Goal: Check status: Verify the current state of an ongoing process or item

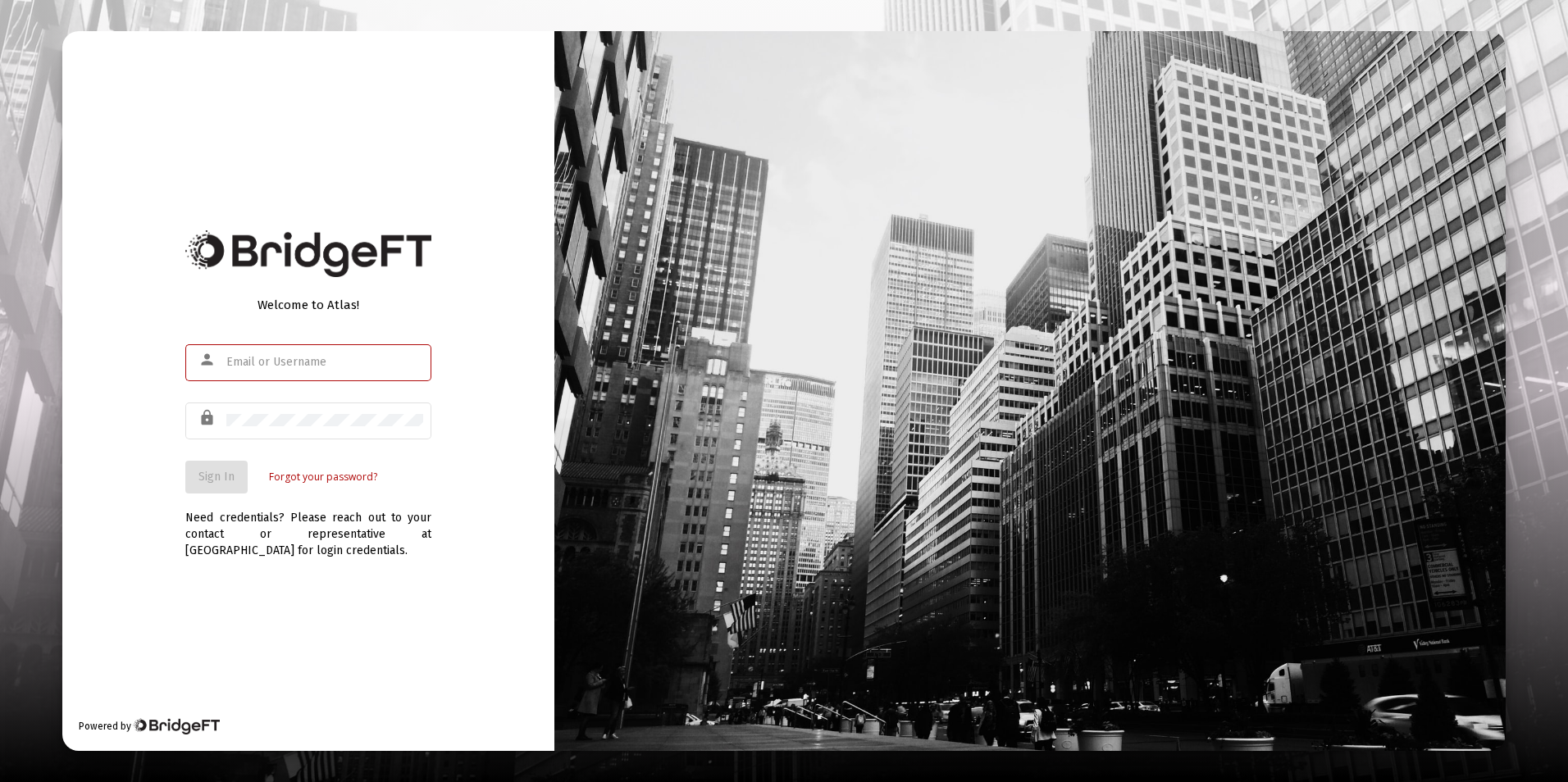
click at [1056, 34] on div at bounding box center [1030, 391] width 951 height 720
click at [258, 372] on div at bounding box center [325, 362] width 197 height 40
click at [293, 363] on input "text" at bounding box center [325, 362] width 197 height 13
type input "[EMAIL_ADDRESS][DOMAIN_NAME]"
click at [185, 461] on button "Sign In" at bounding box center [216, 478] width 62 height 33
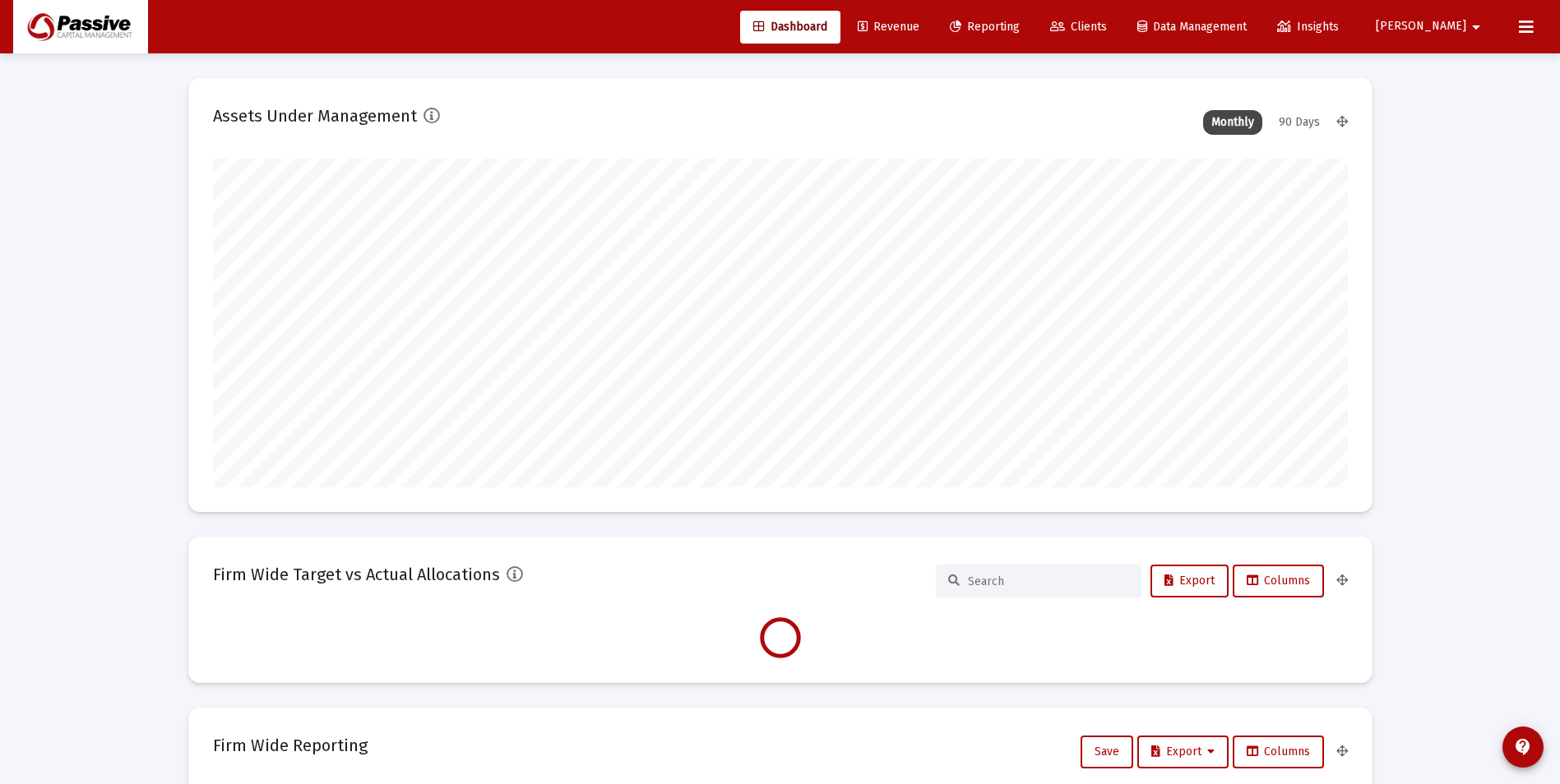
scroll to position [329, 611]
type input "[DATE]"
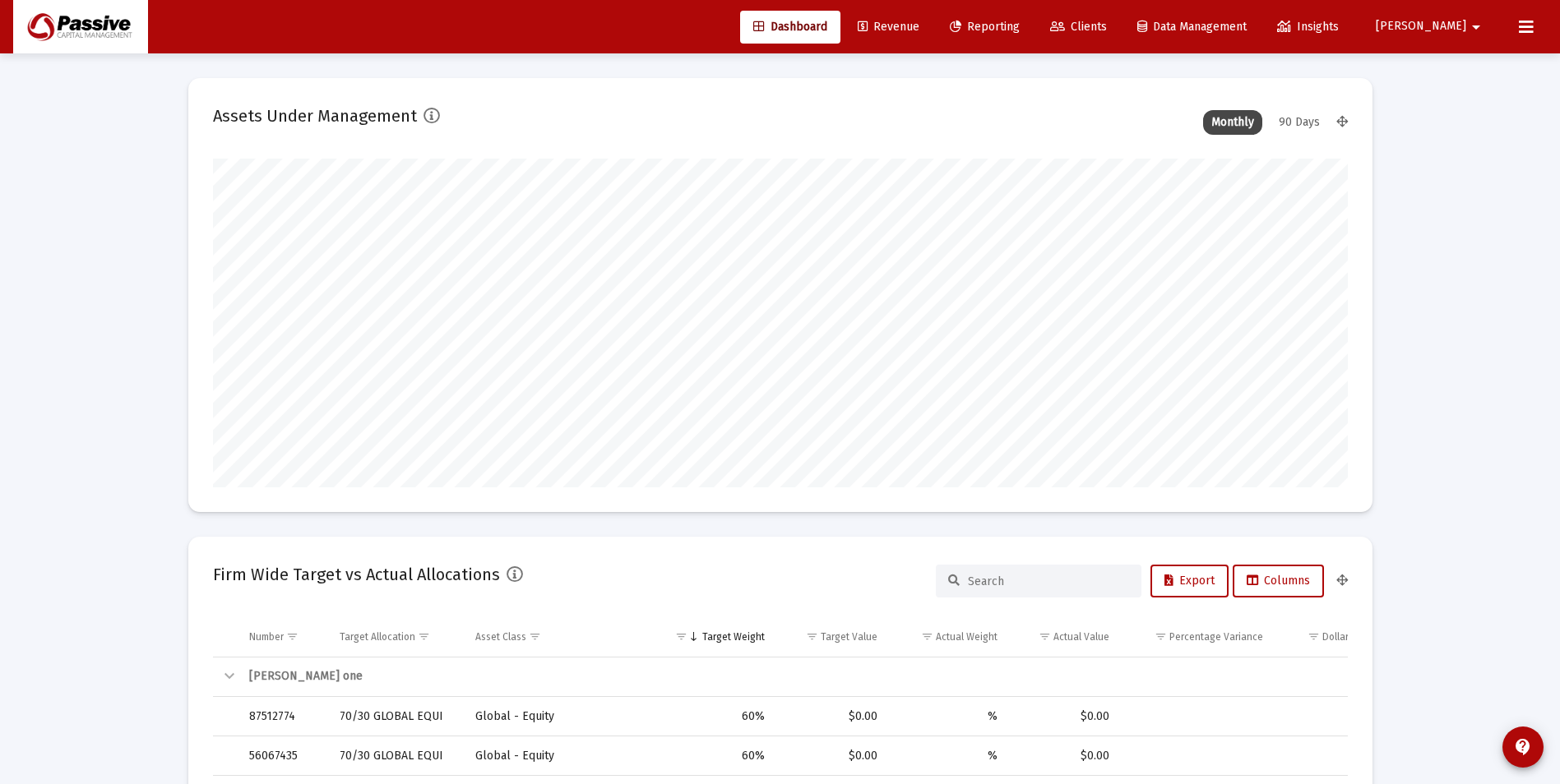
click at [919, 19] on span "Revenue" at bounding box center [888, 26] width 62 height 14
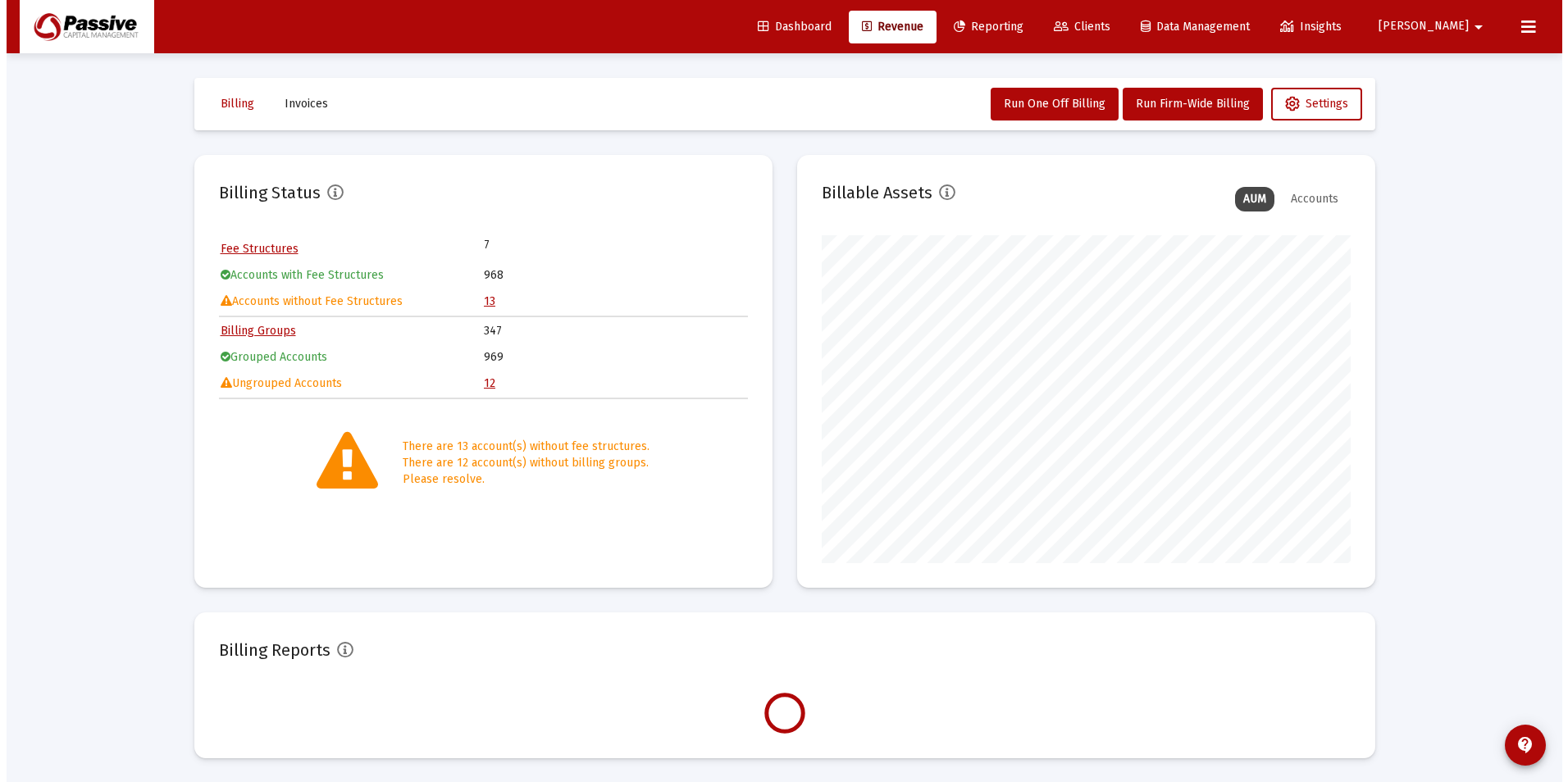
scroll to position [328, 529]
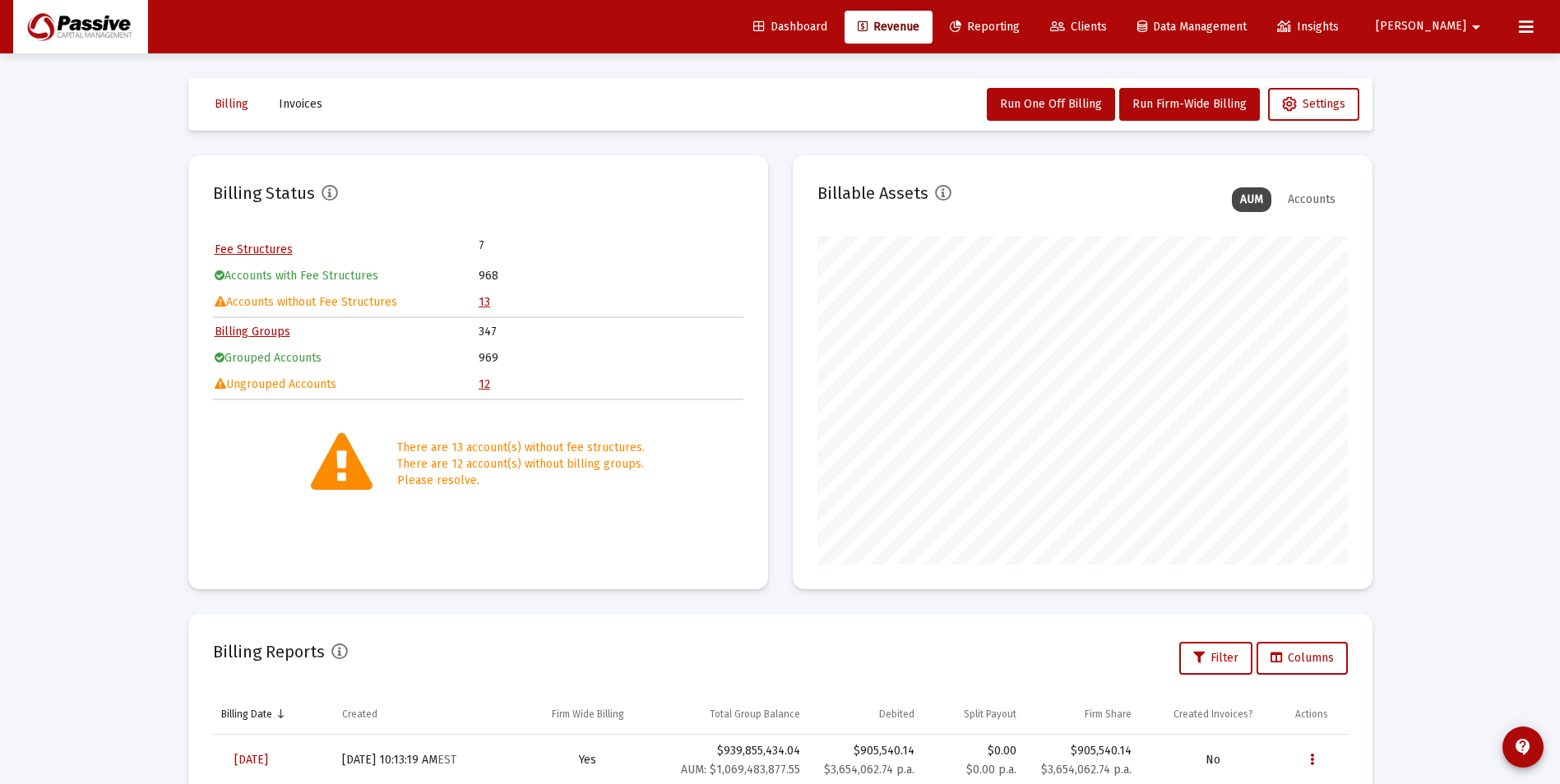
click at [1107, 20] on span "Clients" at bounding box center [1078, 26] width 57 height 14
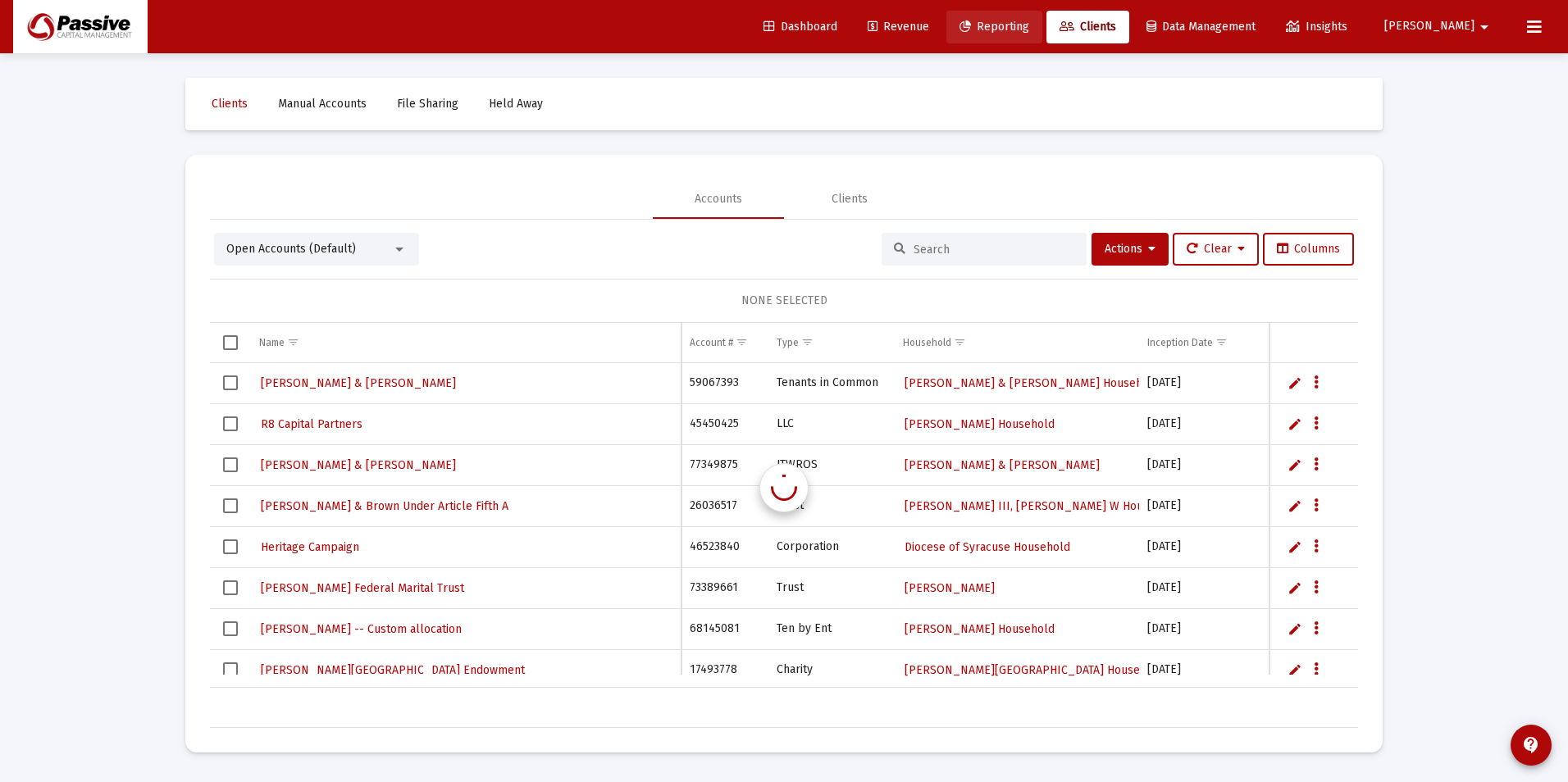
click at [1015, 24] on link "Reporting" at bounding box center [994, 28] width 96 height 33
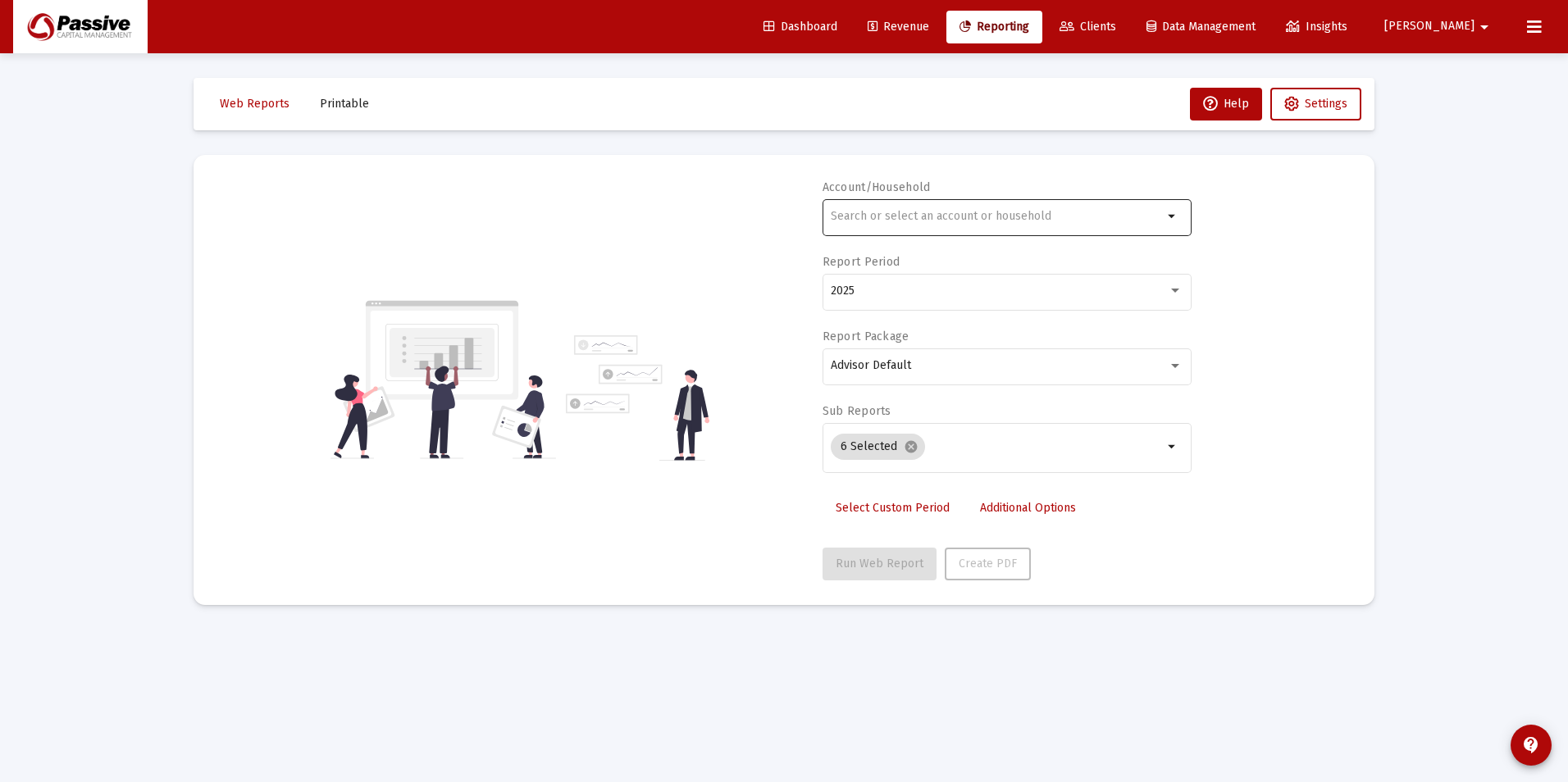
click at [965, 226] on div at bounding box center [997, 216] width 332 height 40
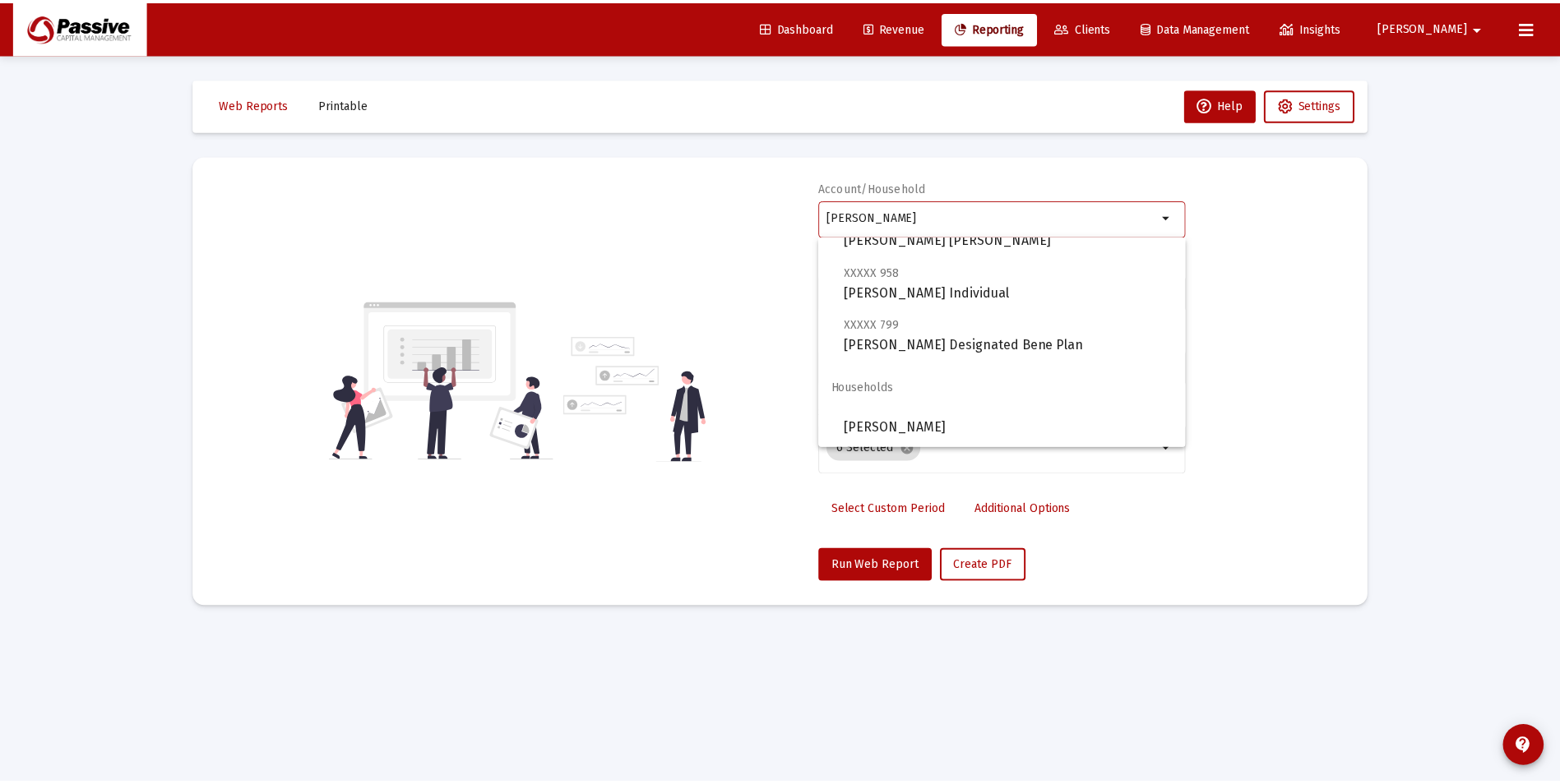
scroll to position [500, 0]
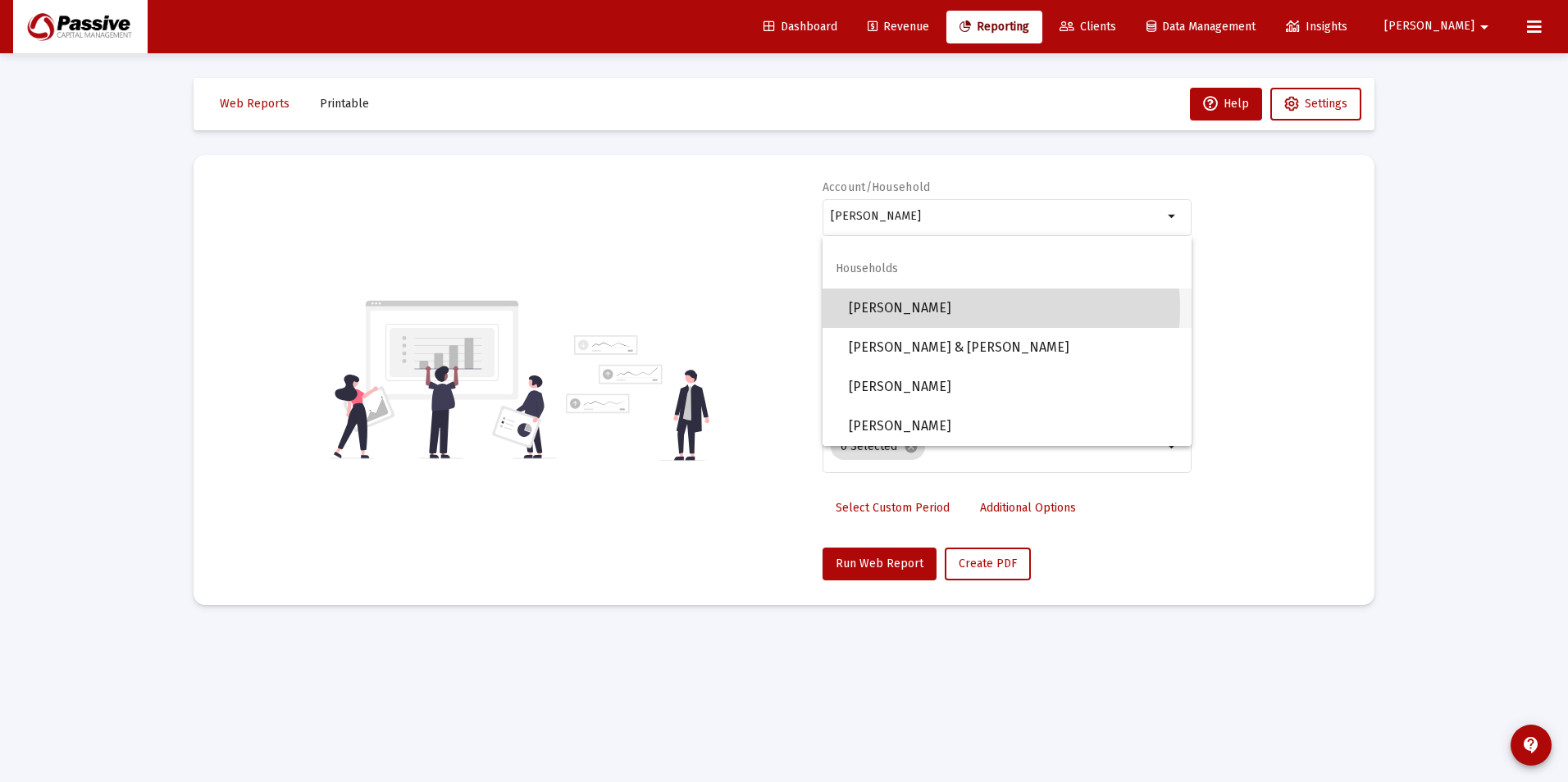
click at [949, 309] on span "[PERSON_NAME]" at bounding box center [1014, 308] width 330 height 39
type input "[PERSON_NAME]"
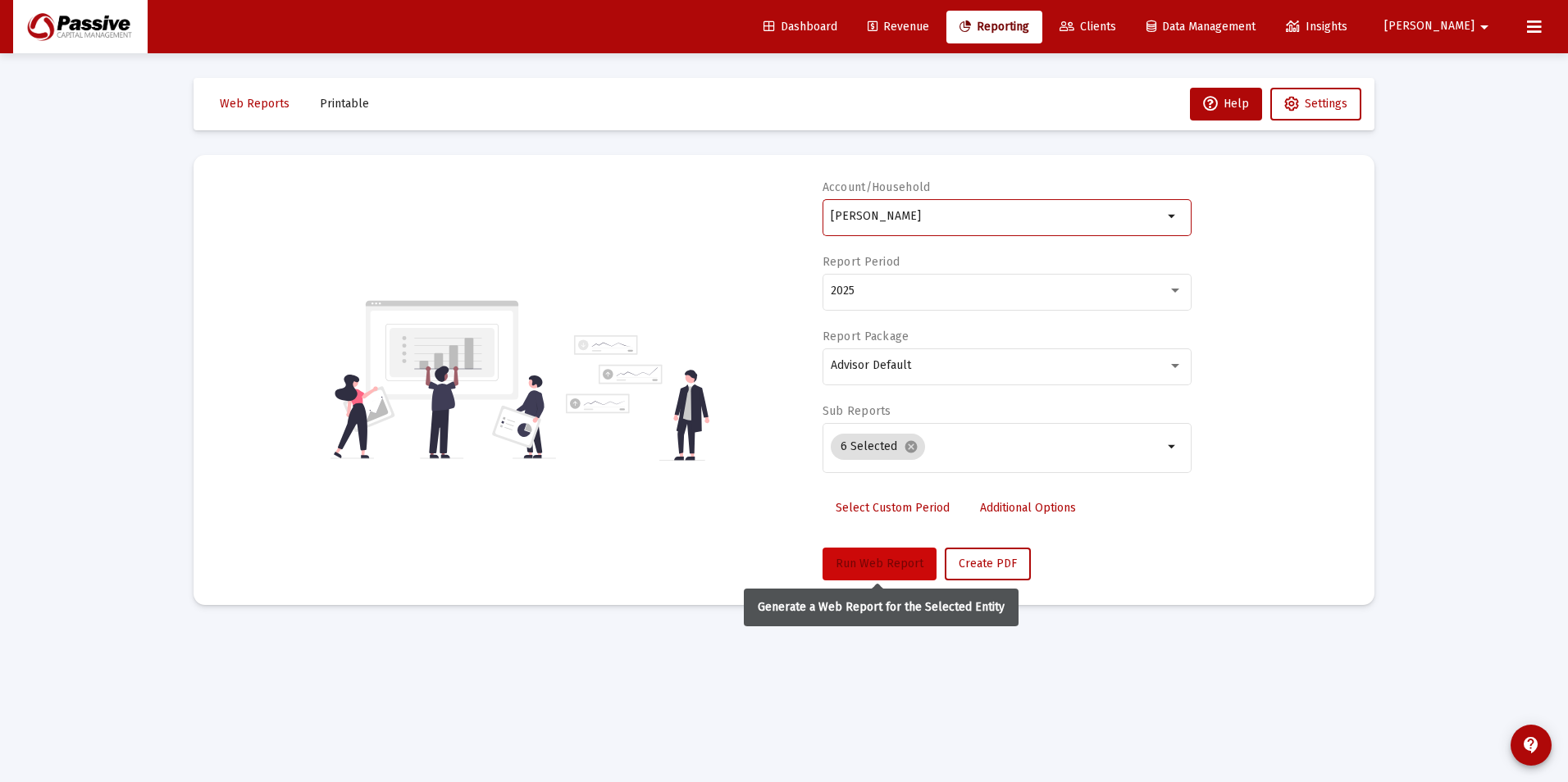
click at [878, 553] on button "Run Web Report" at bounding box center [879, 565] width 114 height 33
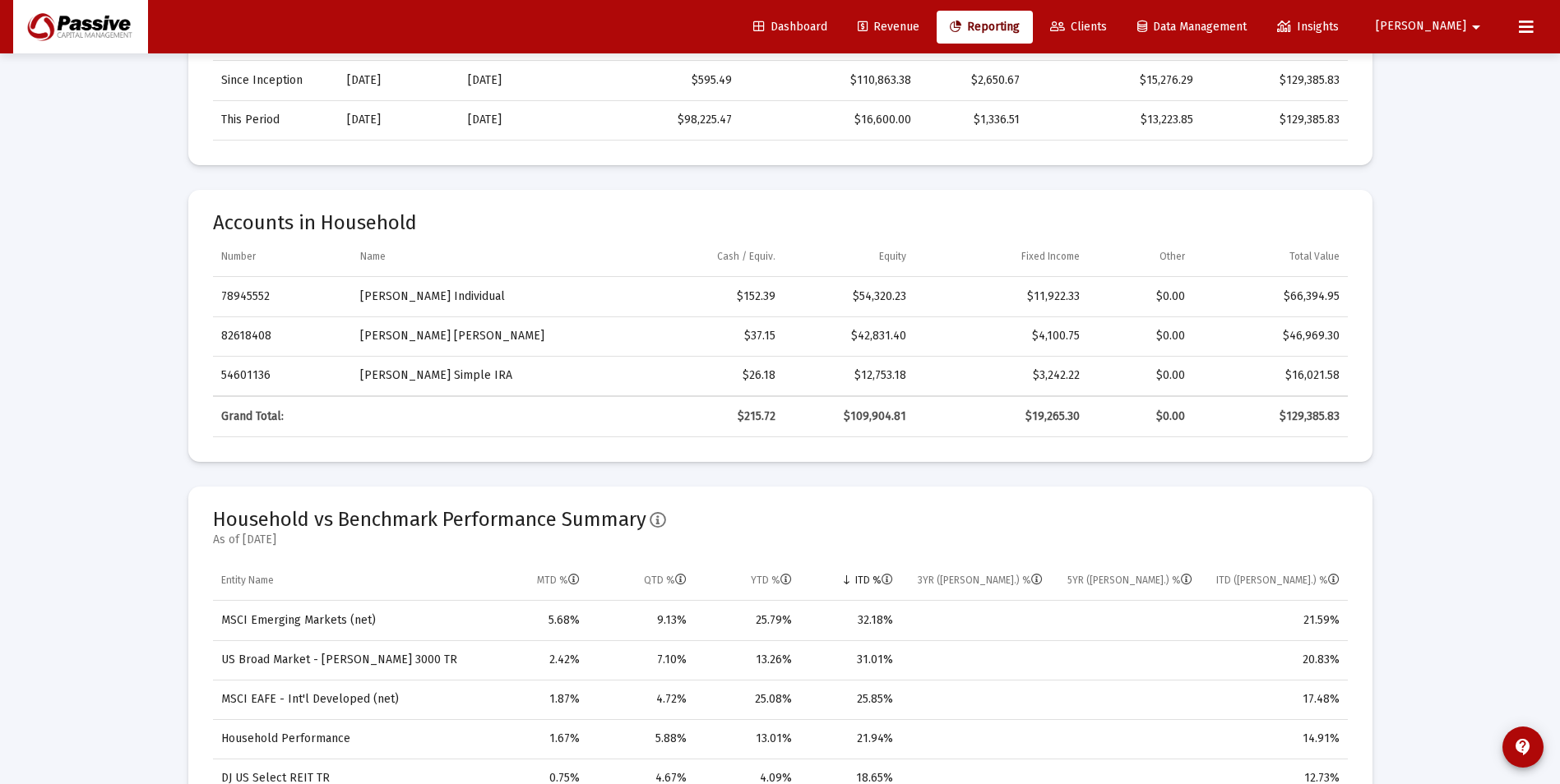
scroll to position [740, 0]
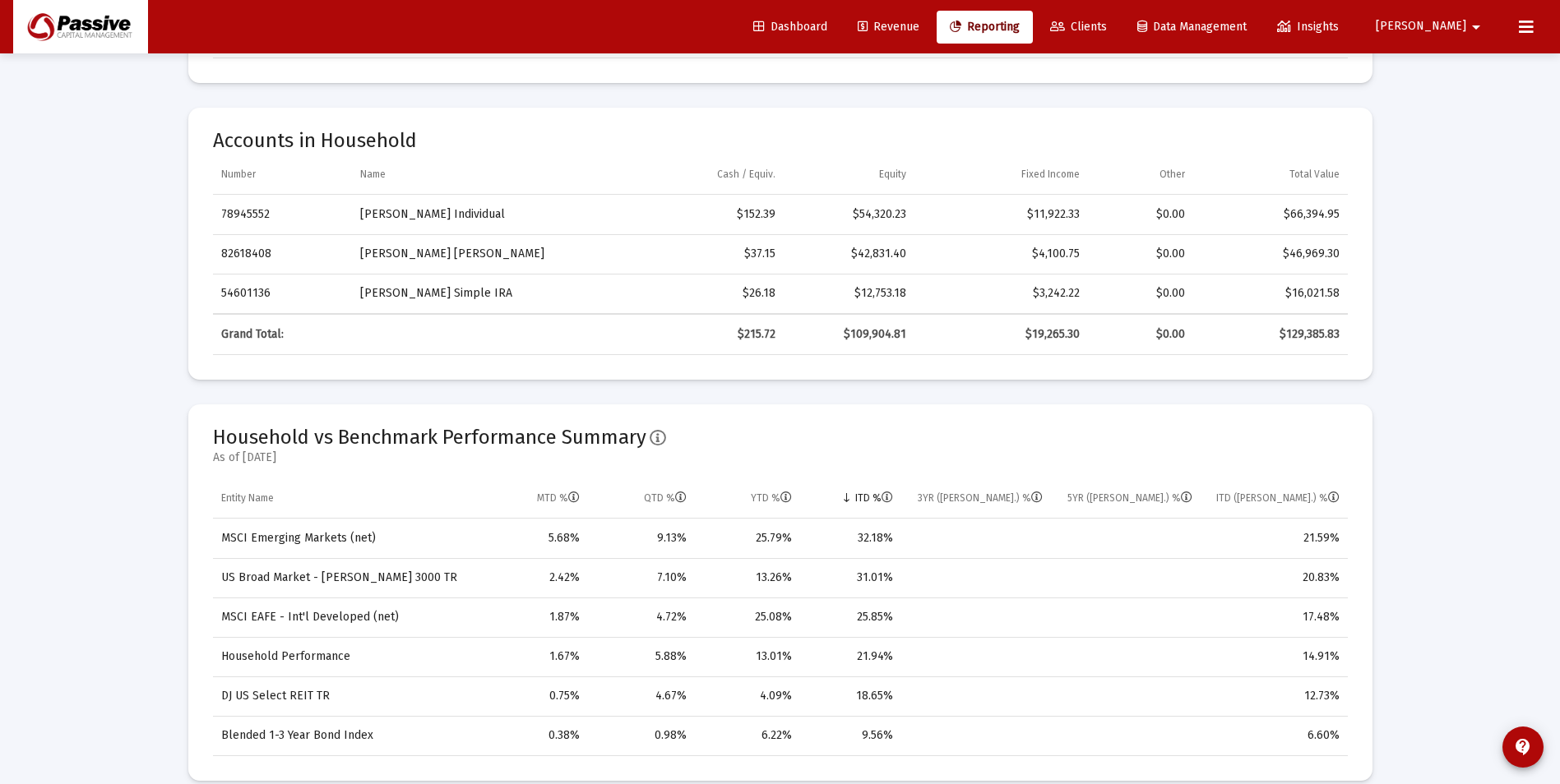
drag, startPoint x: 944, startPoint y: 35, endPoint x: 958, endPoint y: 42, distance: 15.7
click at [932, 35] on link "Revenue" at bounding box center [889, 28] width 88 height 33
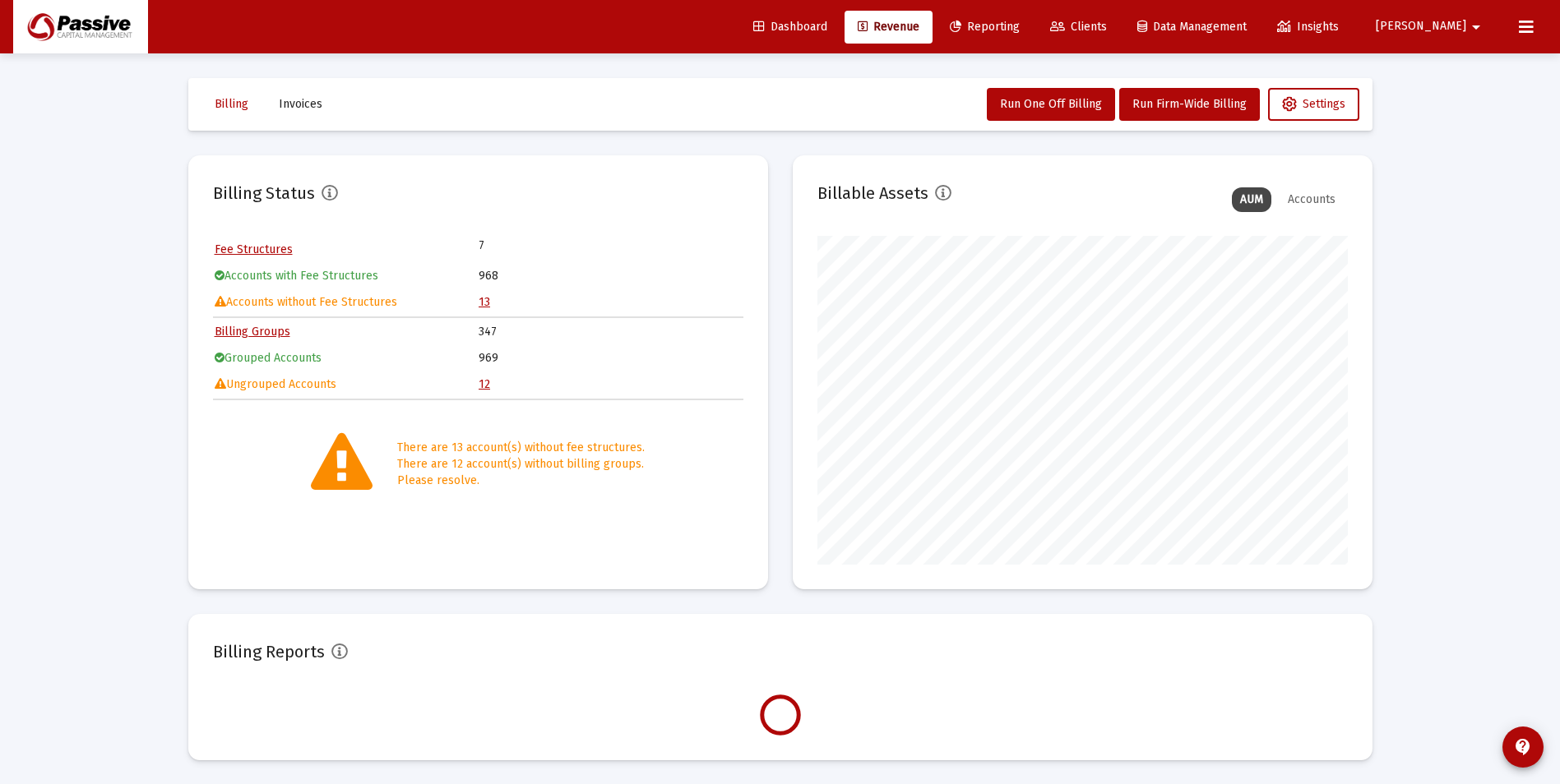
scroll to position [329, 530]
